Goal: Find specific page/section: Find specific page/section

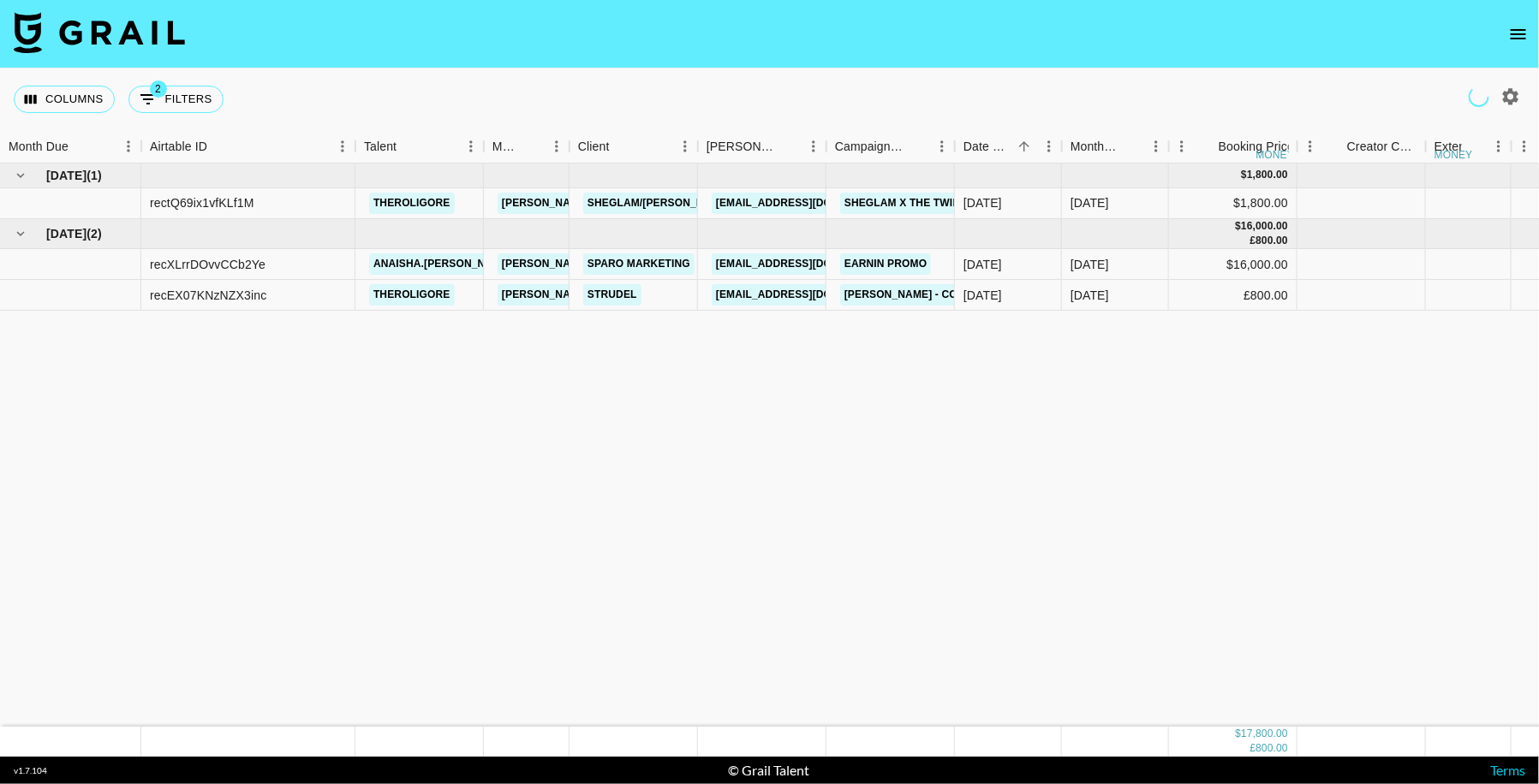
click at [1515, 35] on icon "open drawer" at bounding box center [1518, 34] width 21 height 21
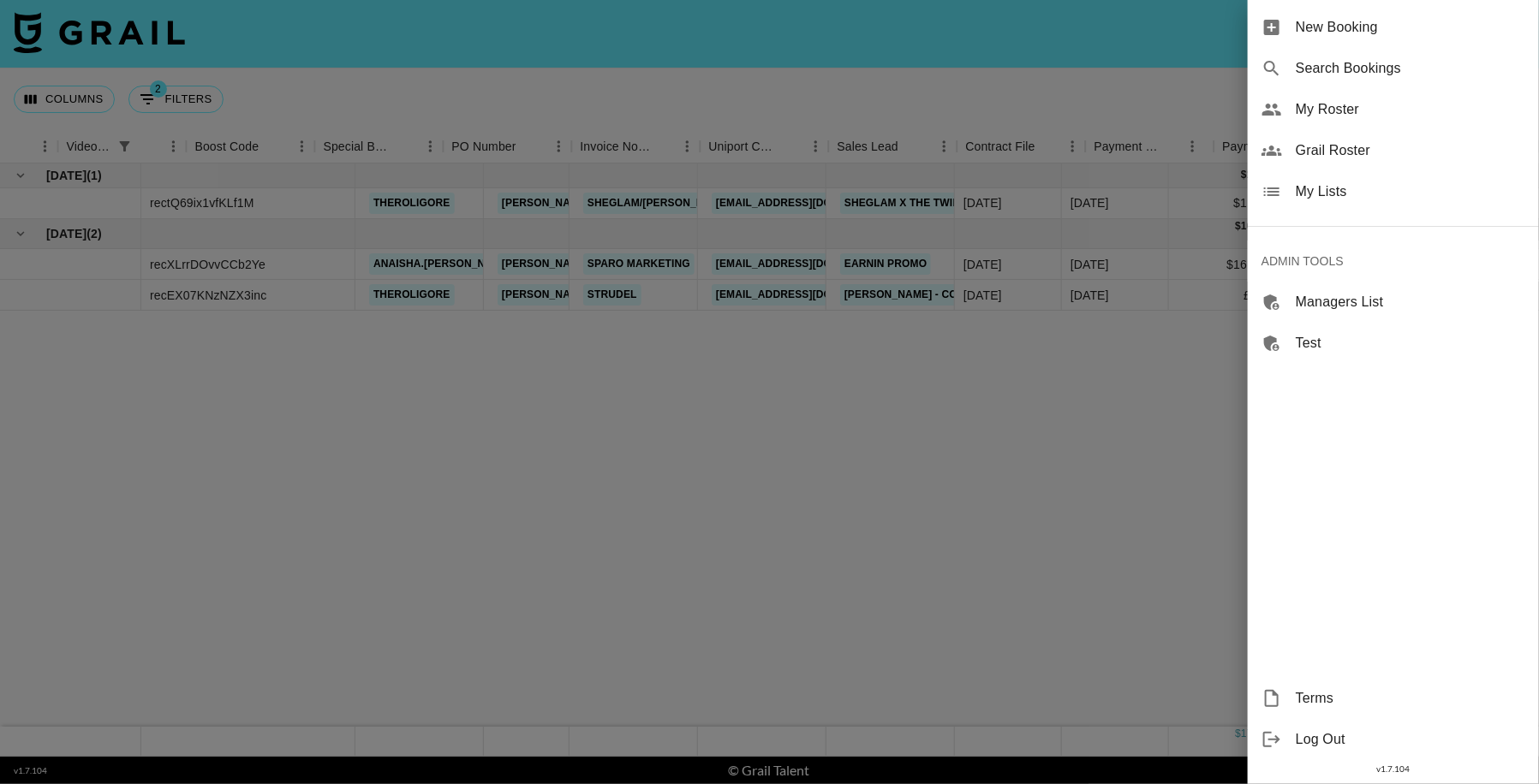
scroll to position [0, 1838]
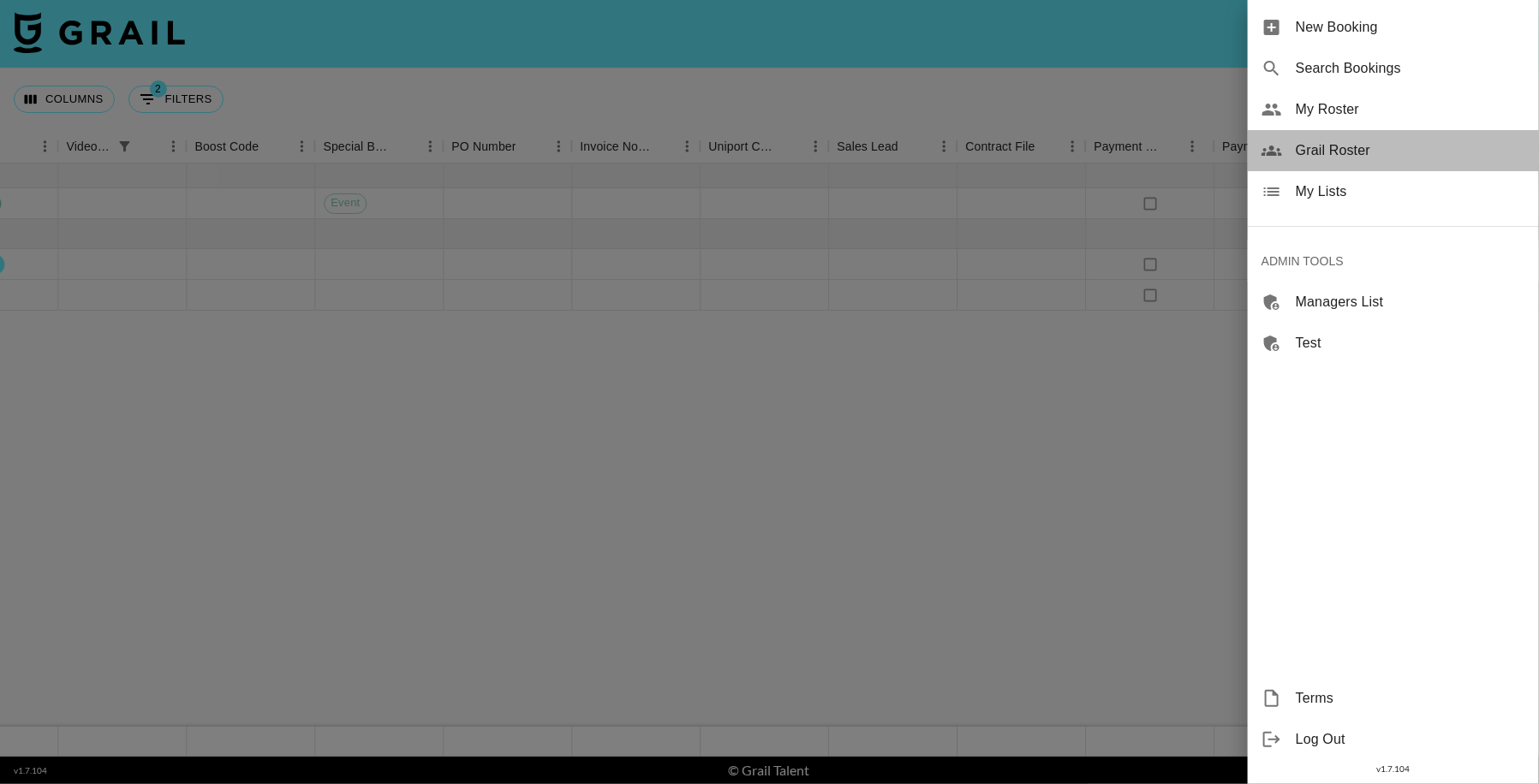
click at [1376, 152] on span "Grail Roster" at bounding box center [1410, 151] width 230 height 21
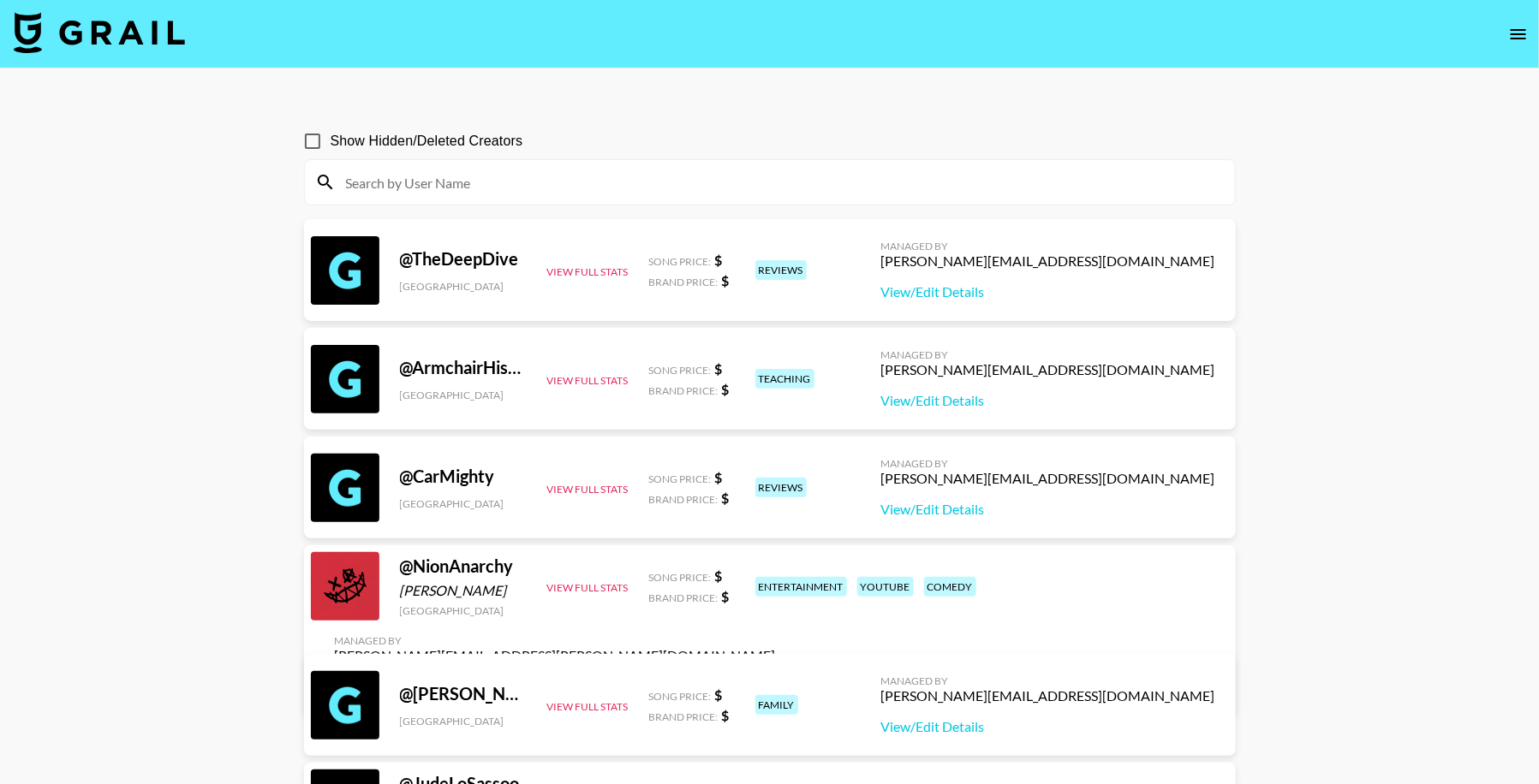
click at [1509, 39] on icon "open drawer" at bounding box center [1518, 34] width 21 height 21
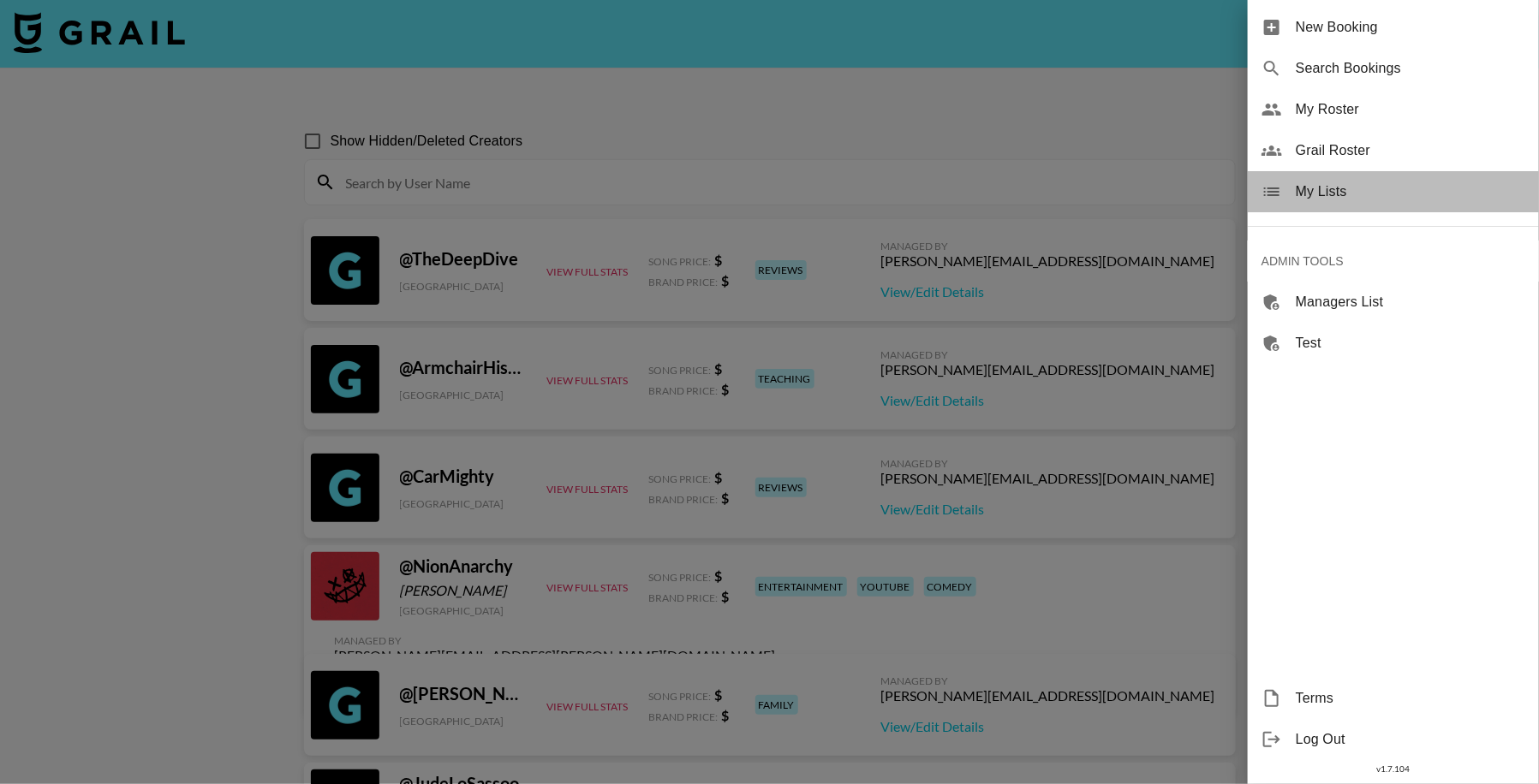
click at [1353, 194] on span "My Lists" at bounding box center [1410, 192] width 230 height 21
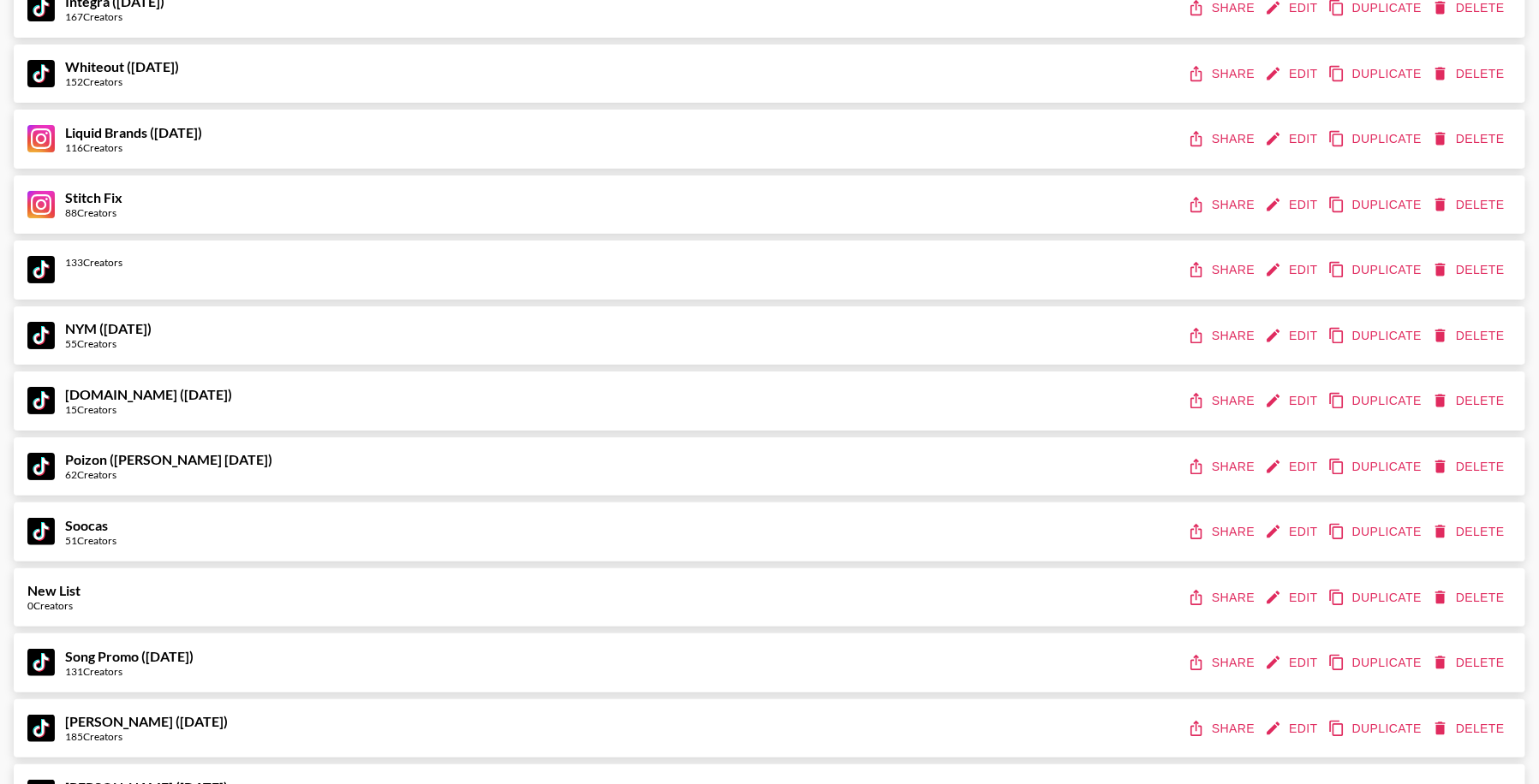
scroll to position [11214, 0]
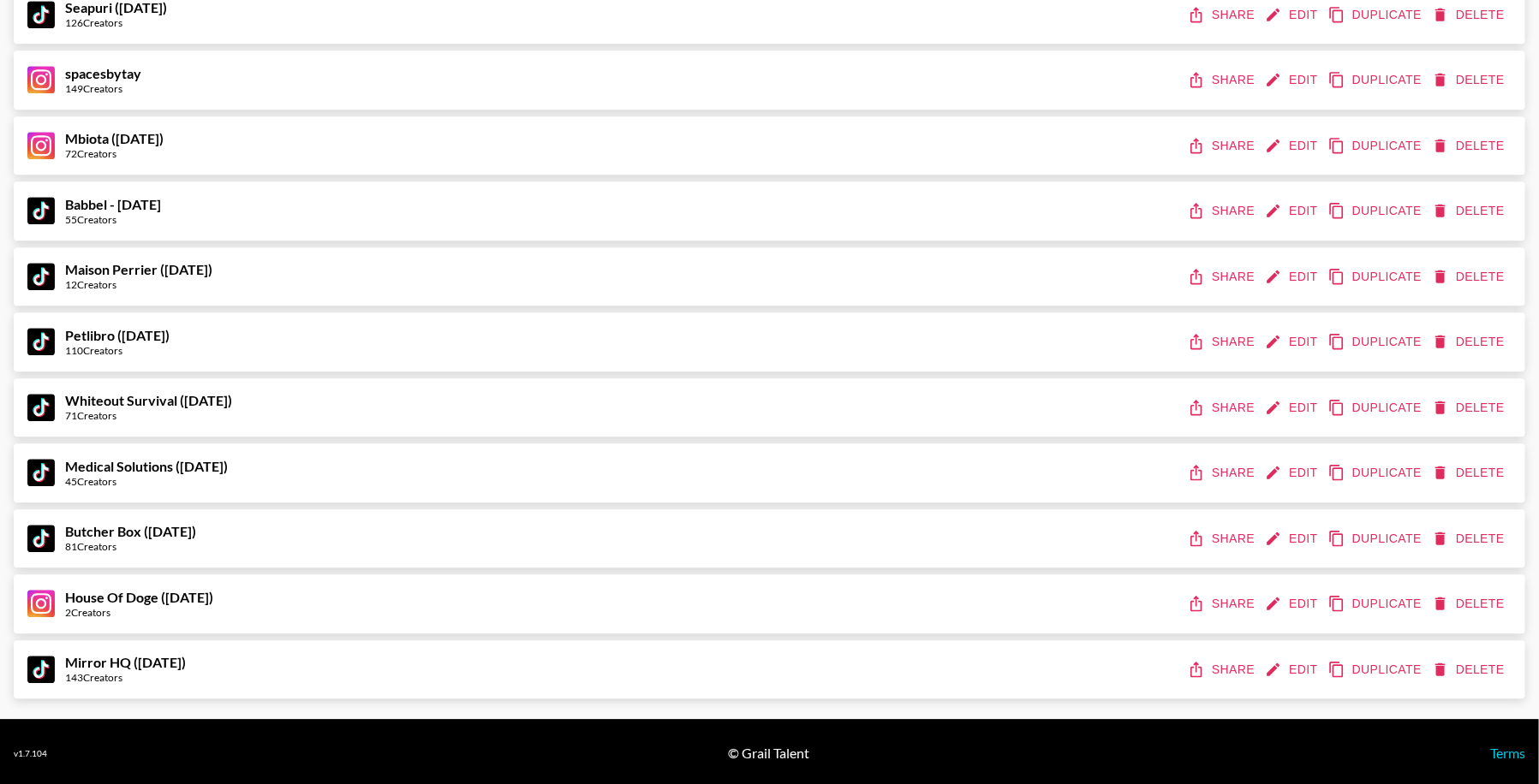
click at [1223, 657] on button "Share" at bounding box center [1223, 670] width 77 height 32
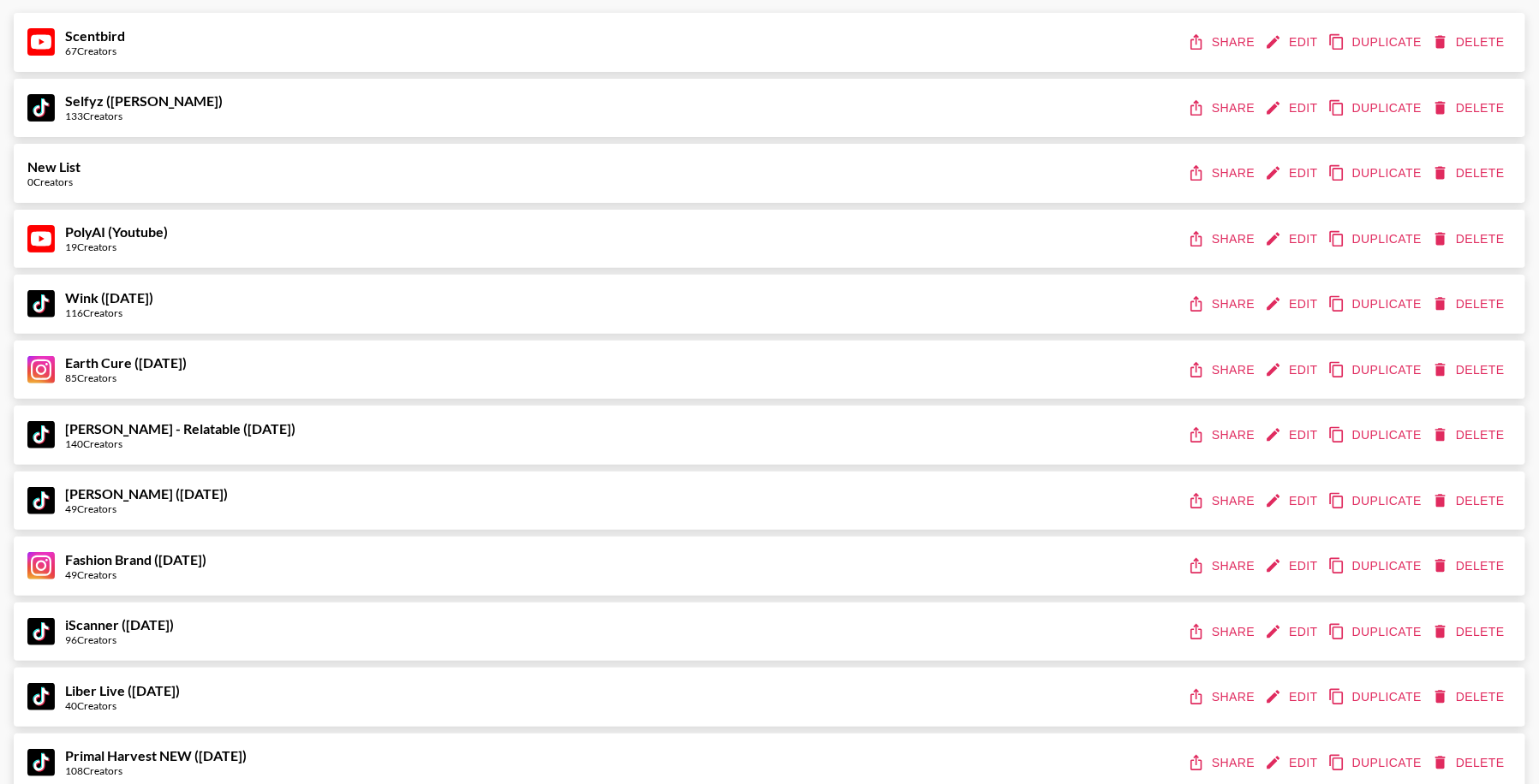
scroll to position [0, 0]
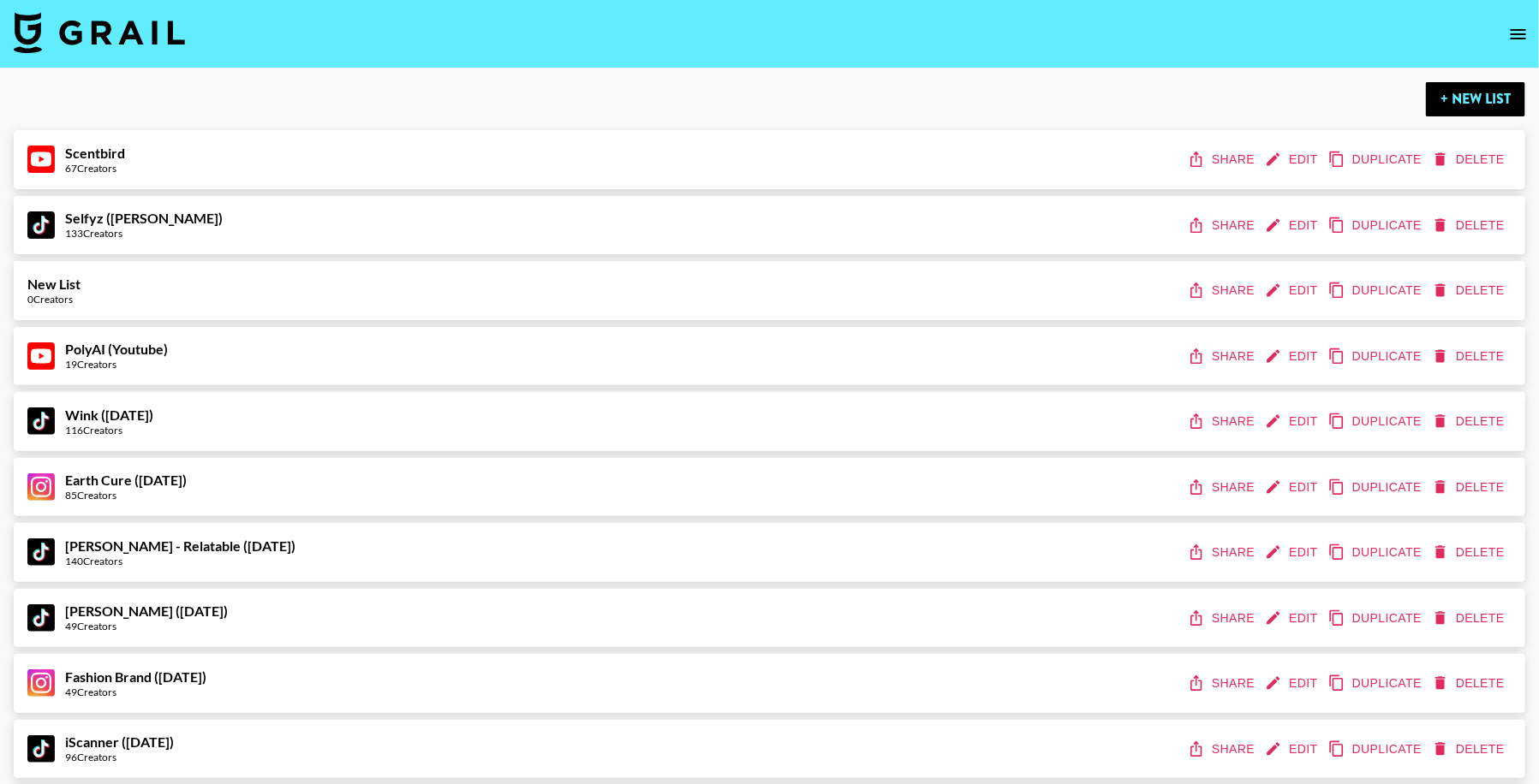
click at [1505, 33] on button "open drawer" at bounding box center [1518, 34] width 34 height 34
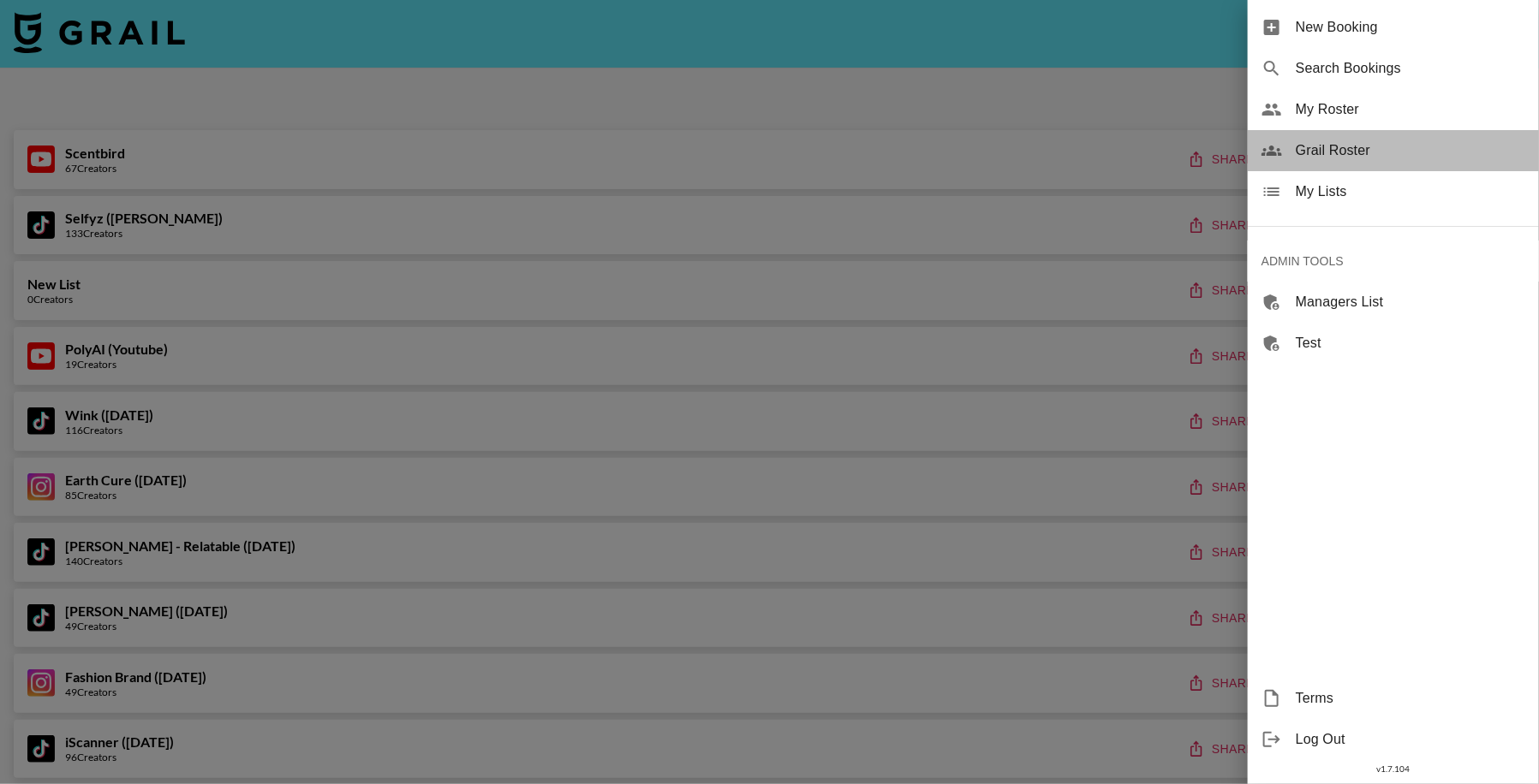
click at [1359, 135] on div "Grail Roster" at bounding box center [1394, 151] width 291 height 42
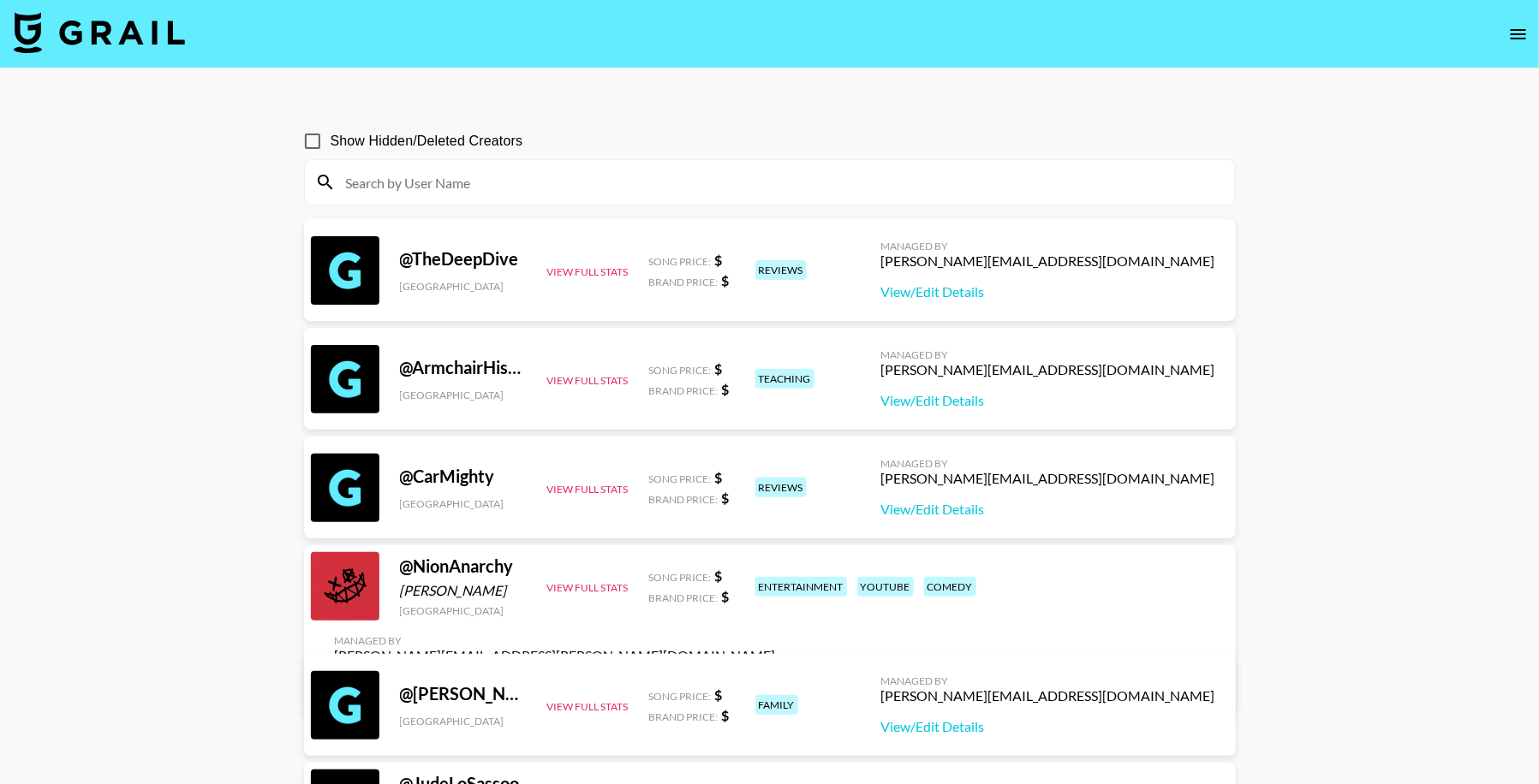
click at [691, 188] on input at bounding box center [779, 182] width 889 height 27
click at [667, 193] on input "[PERSON_NAME]" at bounding box center [779, 182] width 889 height 27
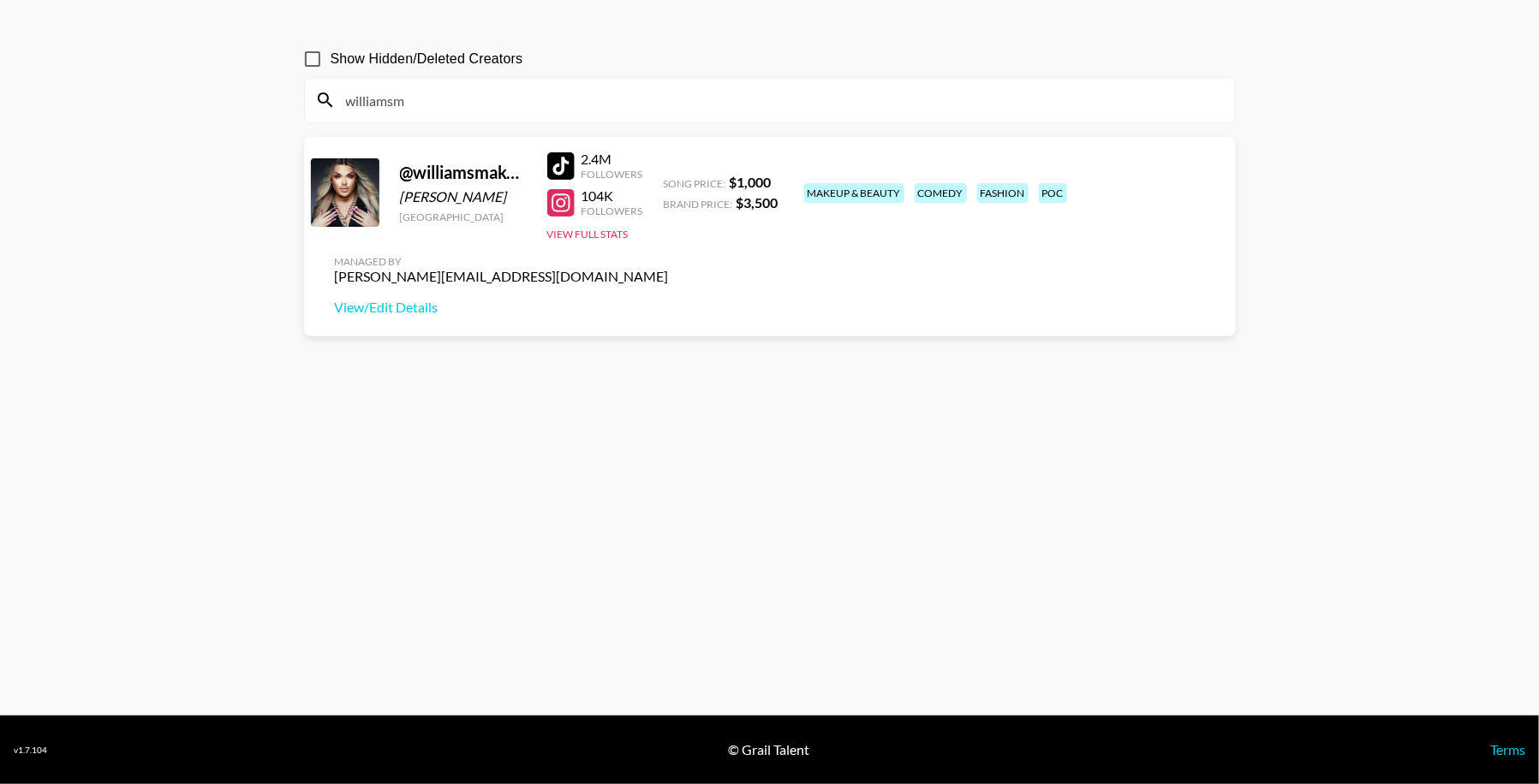
scroll to position [82, 0]
type input "williamsmak"
click at [564, 166] on div at bounding box center [560, 165] width 27 height 27
